Goal: Task Accomplishment & Management: Use online tool/utility

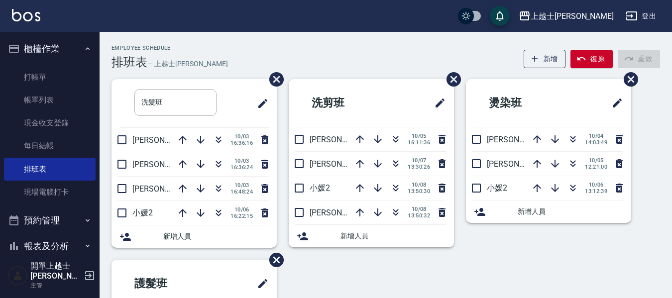
drag, startPoint x: 474, startPoint y: 33, endPoint x: 485, endPoint y: 34, distance: 11.0
drag, startPoint x: 485, startPoint y: 34, endPoint x: 393, endPoint y: 161, distance: 157.2
click at [393, 161] on icon "button" at bounding box center [395, 161] width 5 height 3
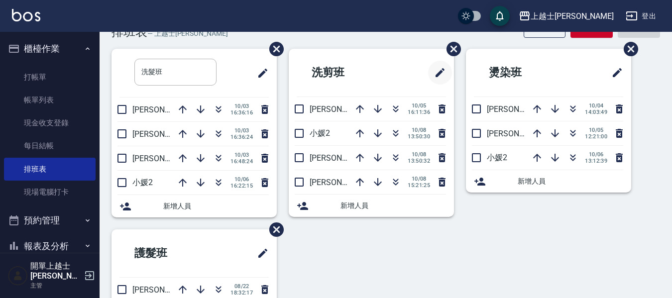
scroll to position [50, 0]
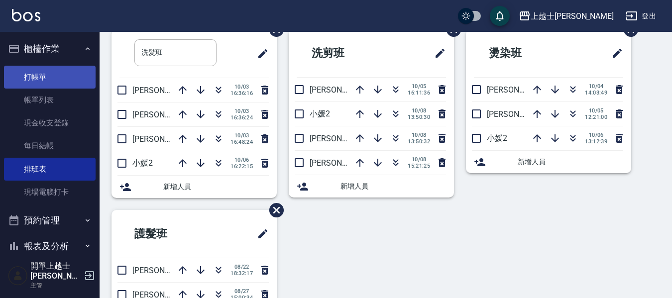
click at [78, 79] on link "打帳單" at bounding box center [50, 77] width 92 height 23
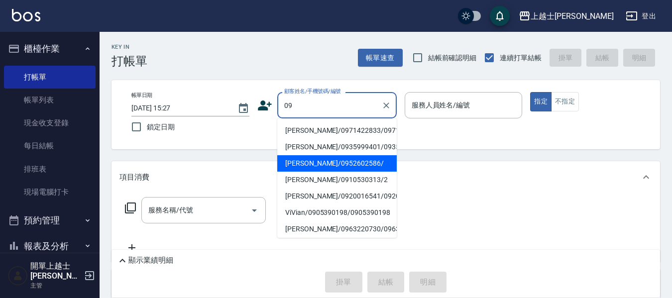
type input "[PERSON_NAME]/0952602586/"
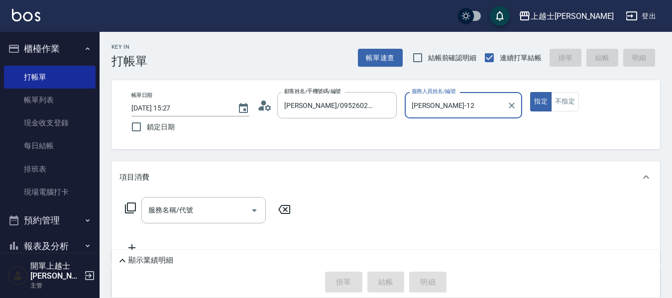
type input "[PERSON_NAME]-12"
click at [530, 92] on button "指定" at bounding box center [540, 101] width 21 height 19
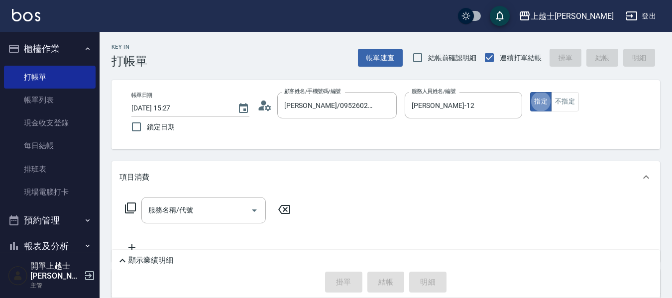
type button "true"
click at [176, 206] on div "服務名稱/代號 服務名稱/代號" at bounding box center [203, 210] width 124 height 26
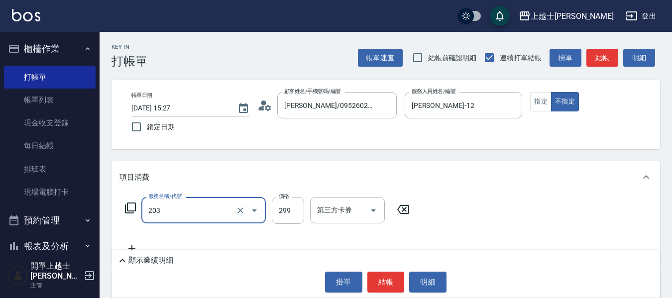
type input "B級洗+剪(203)"
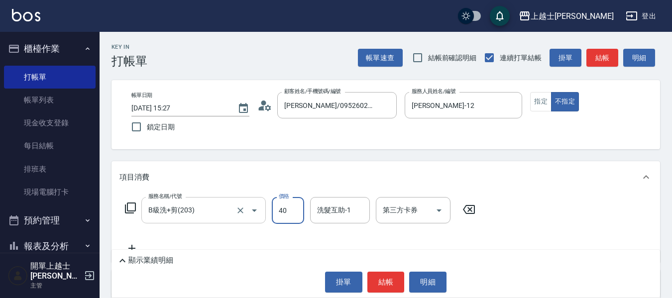
type input "400"
